Goal: Task Accomplishment & Management: Complete application form

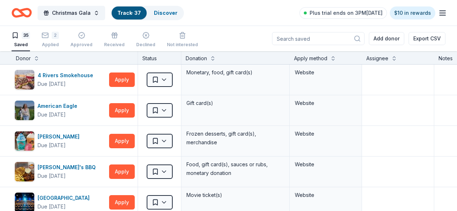
click at [233, 14] on div "Christmas Gala Track · 37 Discover Plus trial ends on 3PM[DATE] $10 in rewards" at bounding box center [229, 12] width 434 height 17
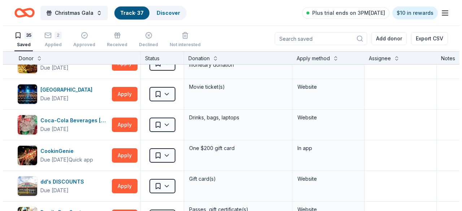
scroll to position [145, 0]
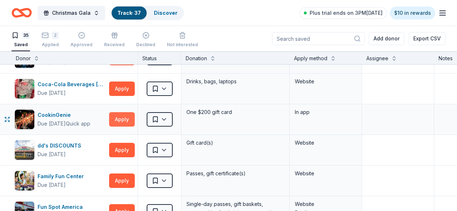
click at [116, 118] on button "Apply" at bounding box center [122, 119] width 26 height 14
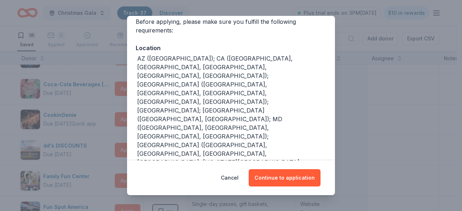
scroll to position [72, 0]
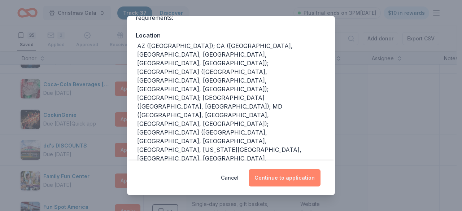
click at [286, 178] on button "Continue to application" at bounding box center [285, 177] width 72 height 17
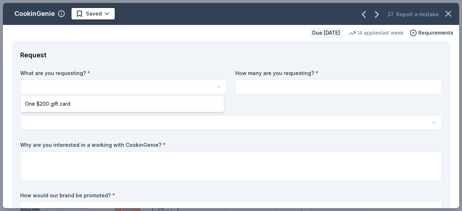
click at [83, 85] on html "Christmas Gala Track · 37 Discover Plus trial ends on 3PM[DATE] $10 in rewards …" at bounding box center [231, 105] width 462 height 211
select select "One $200 gift card"
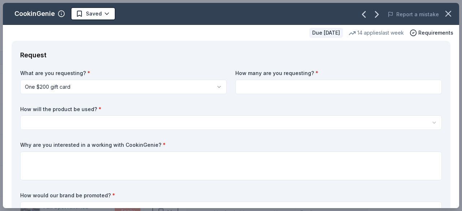
click at [307, 82] on input at bounding box center [339, 87] width 207 height 14
type input "2"
click at [67, 122] on html "Christmas Gala Track · 37 Discover Plus trial ends on 3PM[DATE] $10 in rewards …" at bounding box center [231, 105] width 462 height 211
click at [85, 120] on html "Christmas Gala Track · 37 Discover Plus trial ends on 3PM[DATE] $10 in rewards …" at bounding box center [231, 105] width 462 height 211
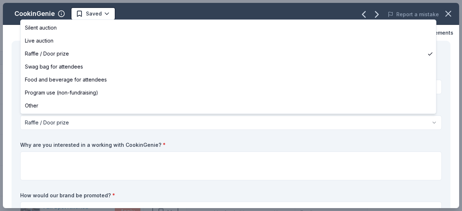
select select "foodAndBeverage"
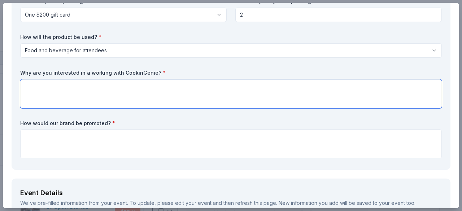
click at [109, 91] on textarea at bounding box center [231, 93] width 422 height 29
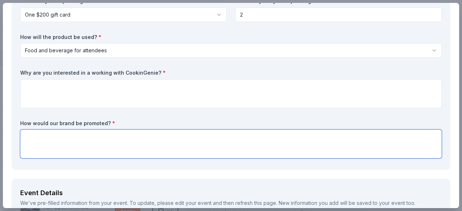
click at [122, 143] on textarea at bounding box center [231, 144] width 422 height 29
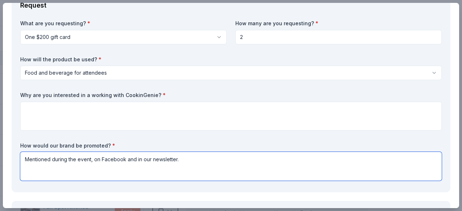
scroll to position [36, 0]
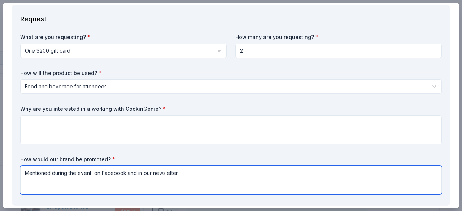
type textarea "Mentioned during the event, on Facebook and in our newsletter."
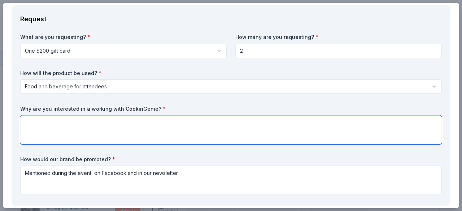
click at [193, 129] on textarea at bounding box center [231, 130] width 422 height 29
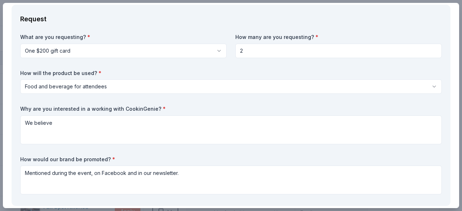
drag, startPoint x: 157, startPoint y: 108, endPoint x: 24, endPoint y: 109, distance: 133.3
click at [33, 109] on label "Why are you interested in a working with CookinGenie? *" at bounding box center [231, 108] width 422 height 7
drag, startPoint x: 18, startPoint y: 108, endPoint x: 111, endPoint y: 107, distance: 93.6
click at [111, 107] on div "Request What are you requesting? * One $200 gift card One $200 gift card How ma…" at bounding box center [231, 106] width 439 height 202
drag, startPoint x: 19, startPoint y: 107, endPoint x: 157, endPoint y: 114, distance: 137.8
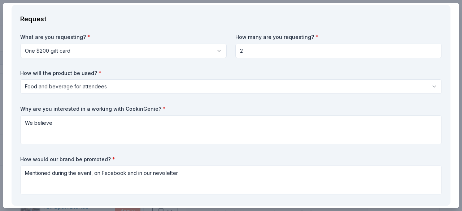
click at [157, 114] on div "Request What are you requesting? * One $200 gift card One $200 gift card How ma…" at bounding box center [231, 106] width 439 height 202
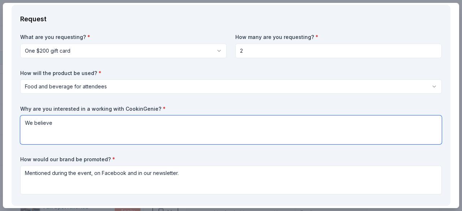
click at [60, 125] on textarea "We believe" at bounding box center [231, 130] width 422 height 29
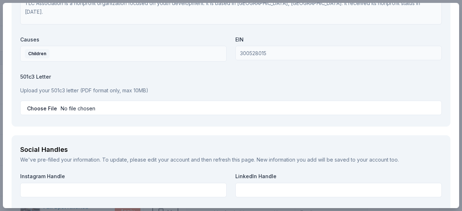
scroll to position [686, 0]
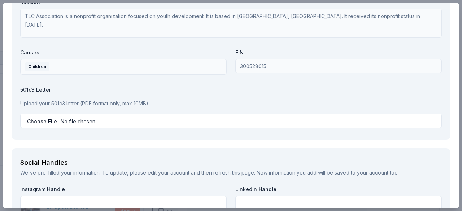
type textarea "We believe your donation will help bring smiles to the many kids that will atte…"
click at [198, 94] on div "501c3 Letter Upload your 501c3 letter (PDF format only, max 10MB)" at bounding box center [231, 107] width 422 height 42
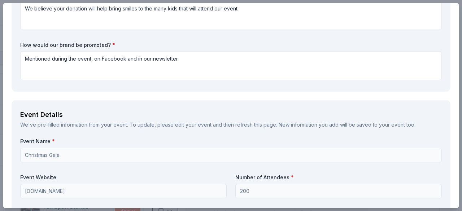
scroll to position [67, 0]
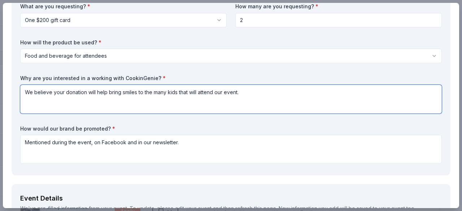
click at [268, 97] on textarea "We believe your donation will help bring smiles to the many kids that will atte…" at bounding box center [231, 99] width 422 height 29
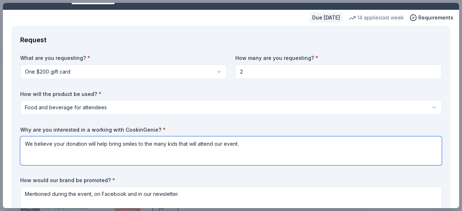
scroll to position [0, 0]
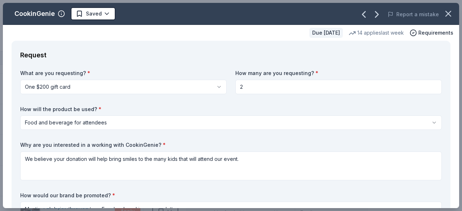
click at [253, 87] on input "2" at bounding box center [339, 87] width 207 height 14
type input "1"
click at [194, 60] on div "Request" at bounding box center [231, 55] width 422 height 12
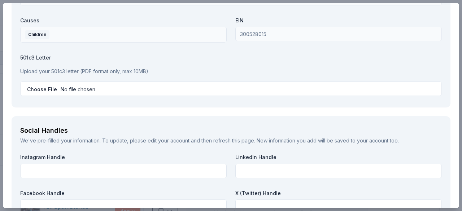
scroll to position [723, 0]
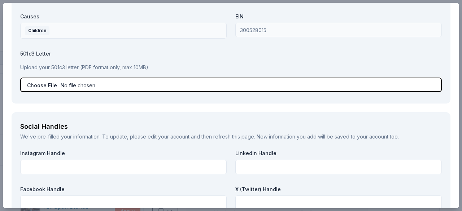
click at [42, 83] on input "file" at bounding box center [231, 85] width 422 height 14
type input "C:\fakepath\TLC Sunbiz.pdf"
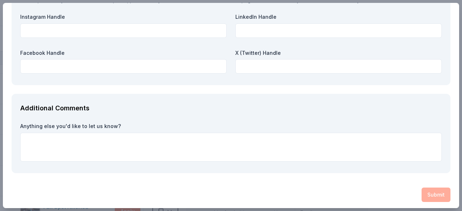
scroll to position [862, 0]
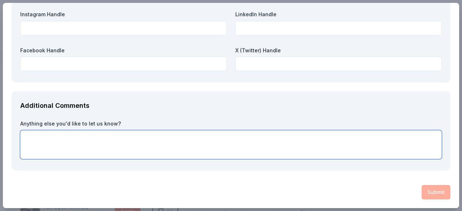
click at [205, 141] on textarea at bounding box center [231, 144] width 422 height 29
type textarea "Thank you."
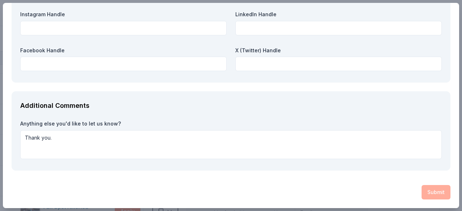
click at [324, 109] on div "Additional Comments" at bounding box center [231, 106] width 422 height 12
click at [416, 193] on div "Submit" at bounding box center [231, 192] width 439 height 14
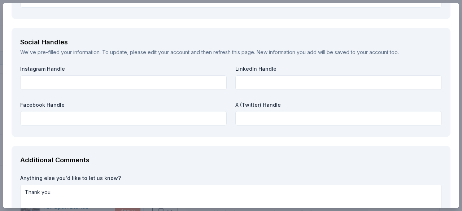
scroll to position [789, 0]
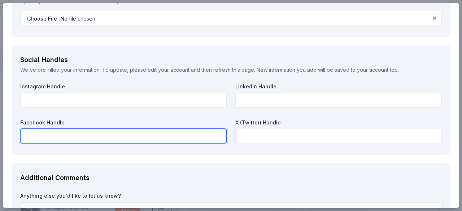
click at [49, 129] on input "text" at bounding box center [123, 136] width 207 height 14
click at [51, 134] on input "text" at bounding box center [123, 136] width 207 height 14
paste input "[URL][DOMAIN_NAME]"
type input "[URL][DOMAIN_NAME]"
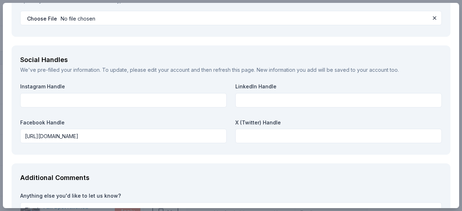
click at [159, 111] on div "Instagram Handle LinkedIn Handle Facebook Handle [URL][DOMAIN_NAME] X (Twitter)…" at bounding box center [231, 114] width 422 height 63
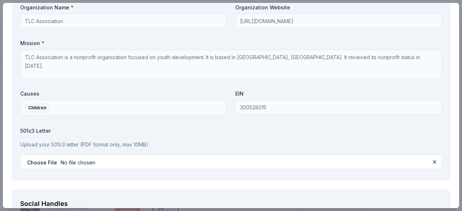
scroll to position [645, 0]
click at [212, 129] on label "501c3 Letter" at bounding box center [231, 131] width 422 height 7
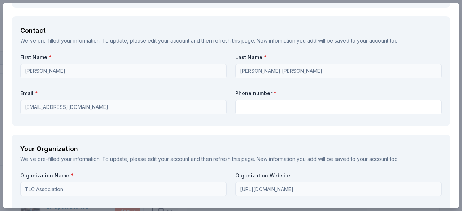
scroll to position [464, 0]
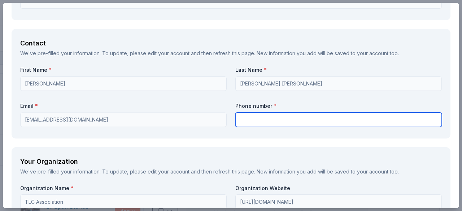
click at [264, 126] on input "text" at bounding box center [339, 120] width 207 height 14
type input "8138923016"
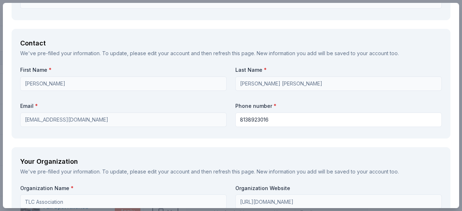
click at [277, 140] on div "Request What are you requesting? * One $200 gift card One $200 gift card How ma…" at bounding box center [231, 91] width 457 height 1029
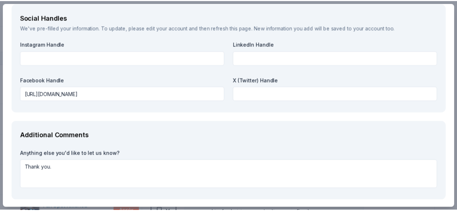
scroll to position [862, 0]
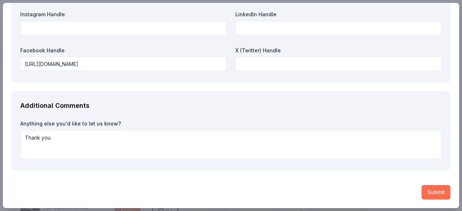
click at [426, 194] on button "Submit" at bounding box center [436, 192] width 29 height 14
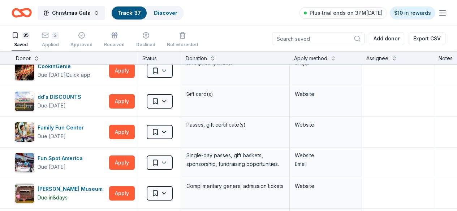
scroll to position [181, 0]
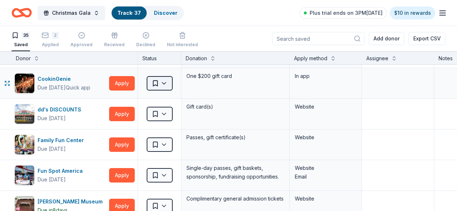
click at [171, 85] on html "Christmas Gala Track · 37 Discover Plus trial ends on 3PM[DATE] $10 in rewards …" at bounding box center [228, 105] width 457 height 211
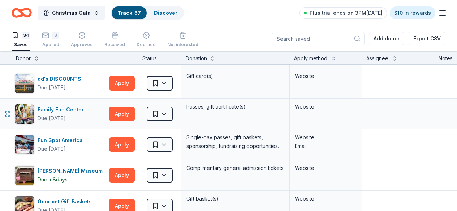
click at [181, 128] on div "Saved" at bounding box center [159, 114] width 43 height 30
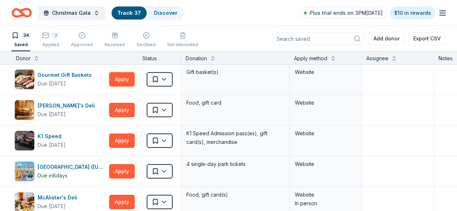
scroll to position [217, 0]
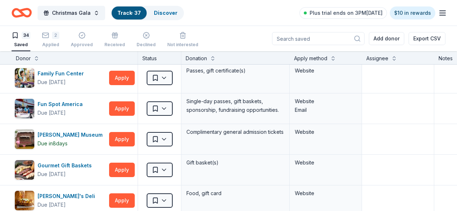
click at [438, 14] on icon "button" at bounding box center [442, 13] width 9 height 9
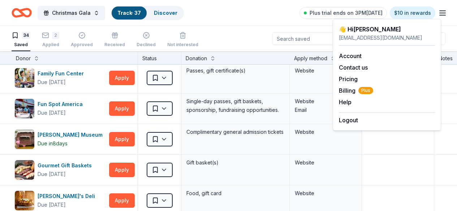
click at [358, 33] on div "👋 Hi [PERSON_NAME]" at bounding box center [387, 29] width 96 height 9
click at [355, 54] on link "Account" at bounding box center [350, 55] width 23 height 7
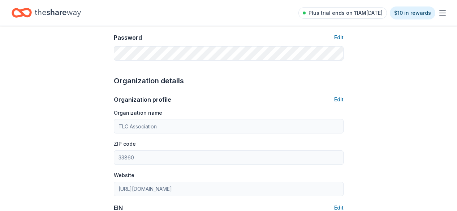
scroll to position [151, 0]
